Goal: Information Seeking & Learning: Learn about a topic

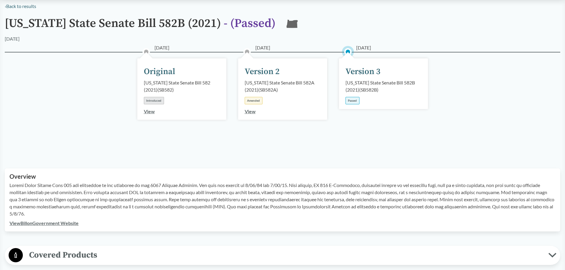
scroll to position [59, 0]
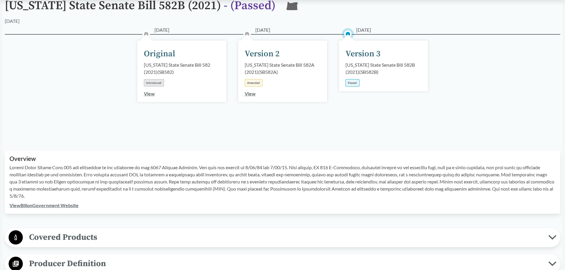
click at [352, 61] on div "[DATE] Version 3 [US_STATE] State Senate Bill 582B (2021) ( SB582B ) Passed" at bounding box center [383, 66] width 89 height 51
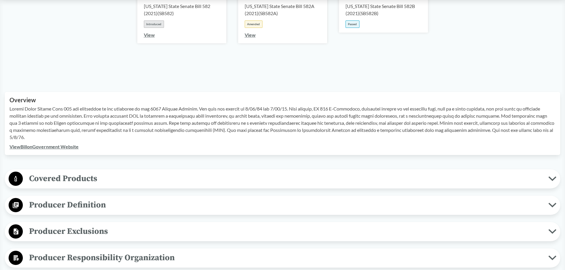
scroll to position [119, 0]
click at [60, 179] on span "Covered Products" at bounding box center [285, 177] width 525 height 13
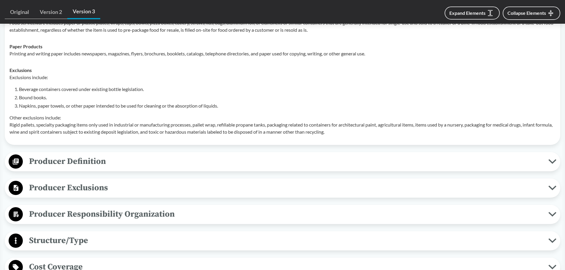
scroll to position [326, 0]
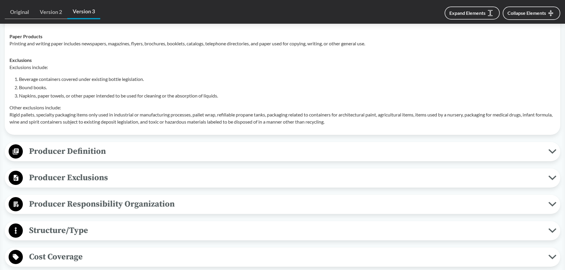
click at [68, 256] on span "Cost Coverage" at bounding box center [285, 256] width 525 height 13
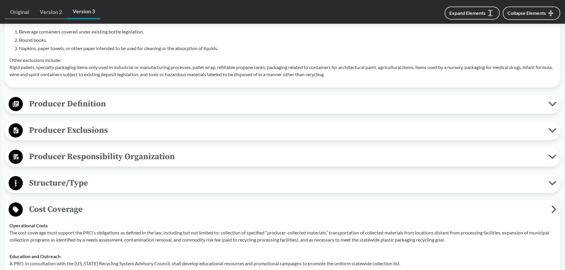
scroll to position [445, 0]
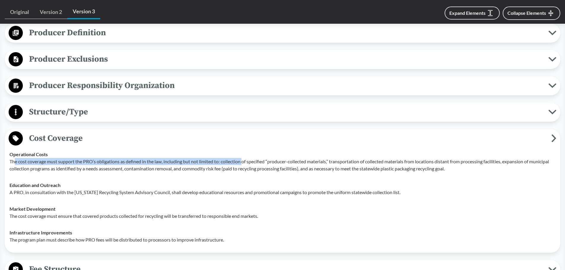
drag, startPoint x: 15, startPoint y: 161, endPoint x: 244, endPoint y: 163, distance: 229.1
click at [244, 163] on p "The cost coverage must support the PRO’s obligations as defined in the law, inc…" at bounding box center [282, 165] width 546 height 14
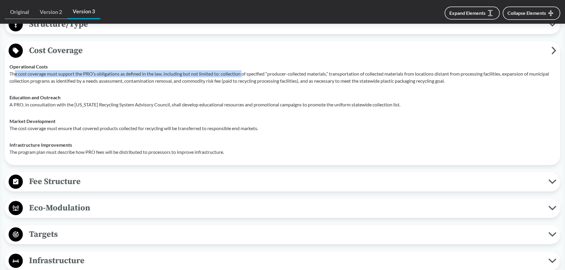
scroll to position [534, 0]
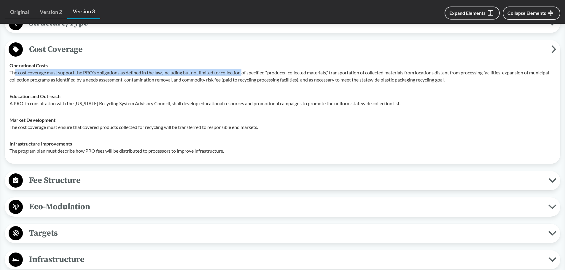
click at [110, 181] on span "Fee Structure" at bounding box center [285, 180] width 525 height 13
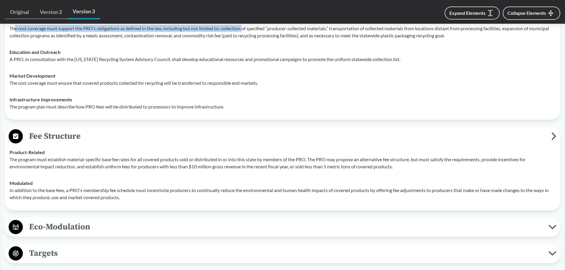
scroll to position [593, 0]
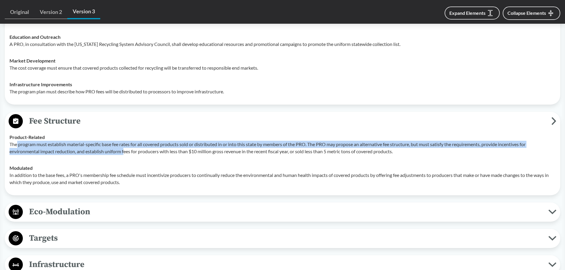
drag, startPoint x: 18, startPoint y: 146, endPoint x: 125, endPoint y: 148, distance: 107.0
click at [125, 148] on p "The program must establish material-specific base fee rates for all covered pro…" at bounding box center [282, 148] width 546 height 14
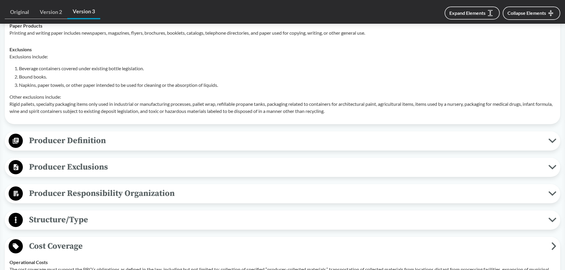
scroll to position [318, 0]
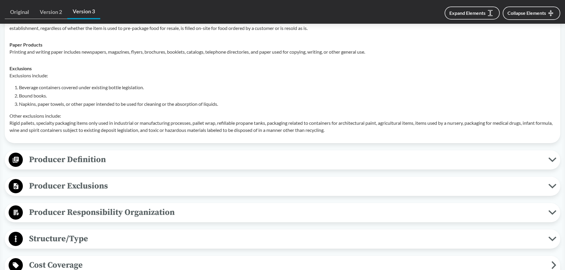
click at [119, 167] on button "Producer Definition" at bounding box center [282, 159] width 551 height 15
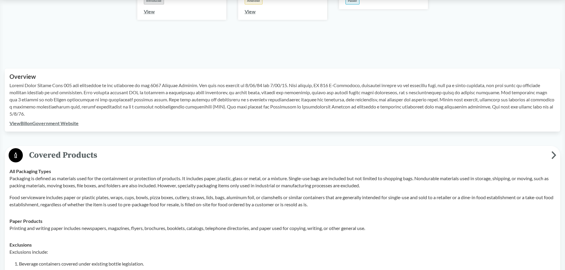
scroll to position [51, 0]
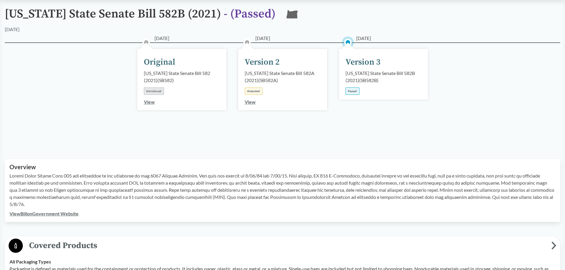
click at [349, 89] on div "Passed" at bounding box center [352, 90] width 14 height 7
click at [349, 90] on div "Passed" at bounding box center [352, 90] width 14 height 7
click at [359, 65] on div "Version 3" at bounding box center [362, 62] width 35 height 12
click at [284, 20] on icon "OR" at bounding box center [292, 15] width 17 height 17
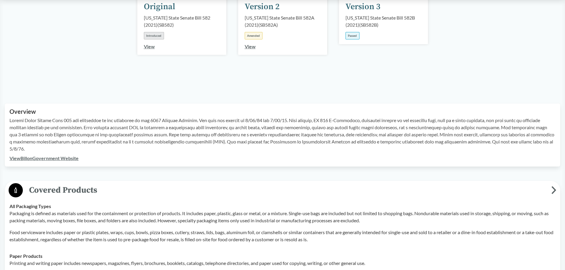
scroll to position [199, 0]
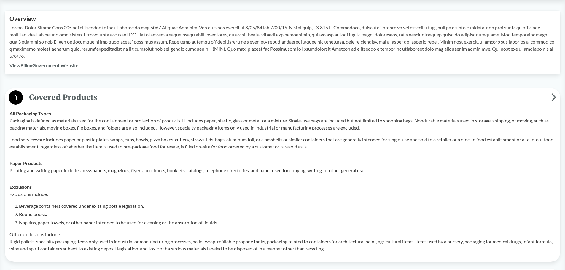
click at [46, 66] on link "View Bill on Government Website" at bounding box center [43, 66] width 69 height 6
